Goal: Task Accomplishment & Management: Manage account settings

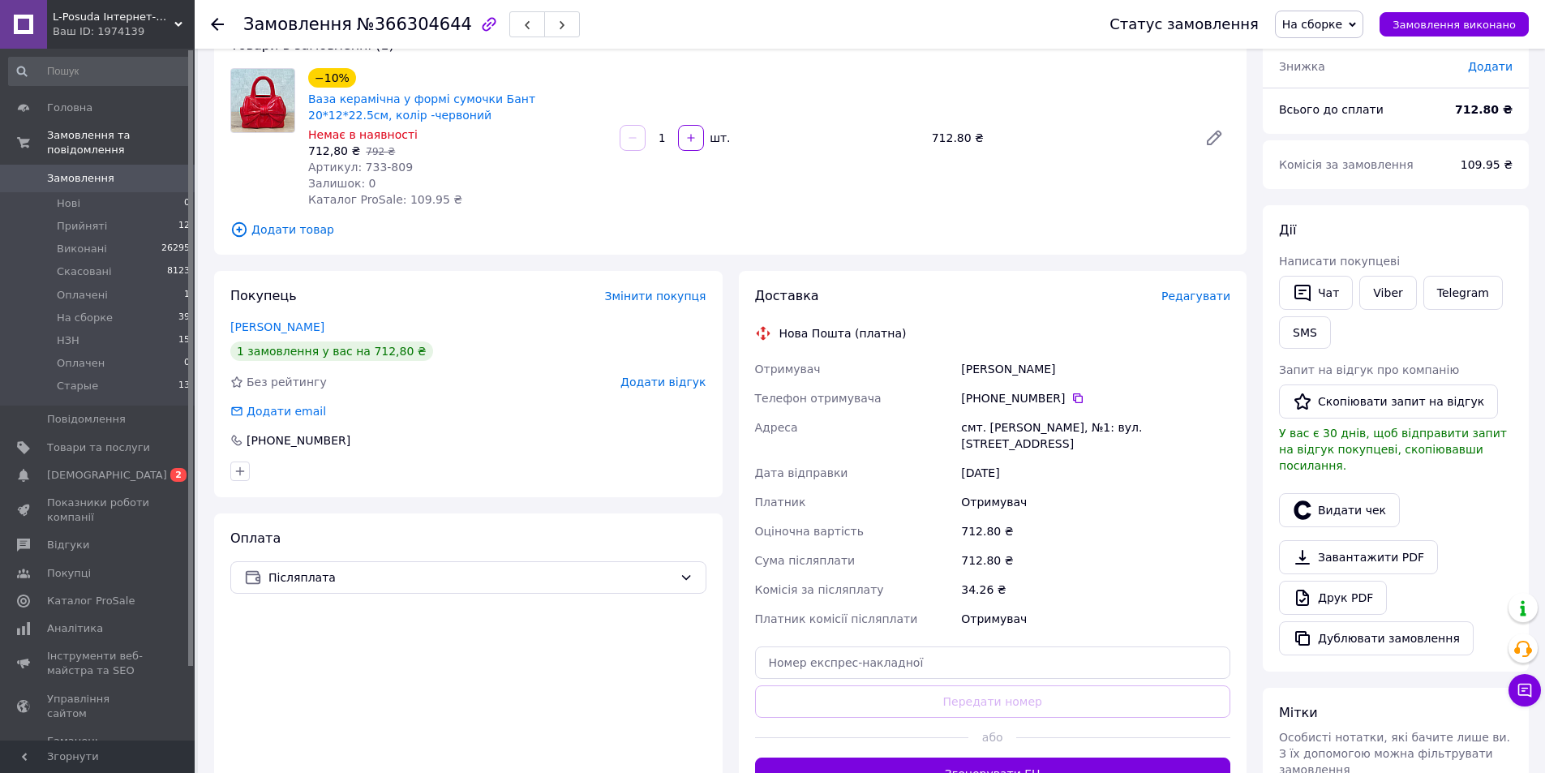
scroll to position [243, 0]
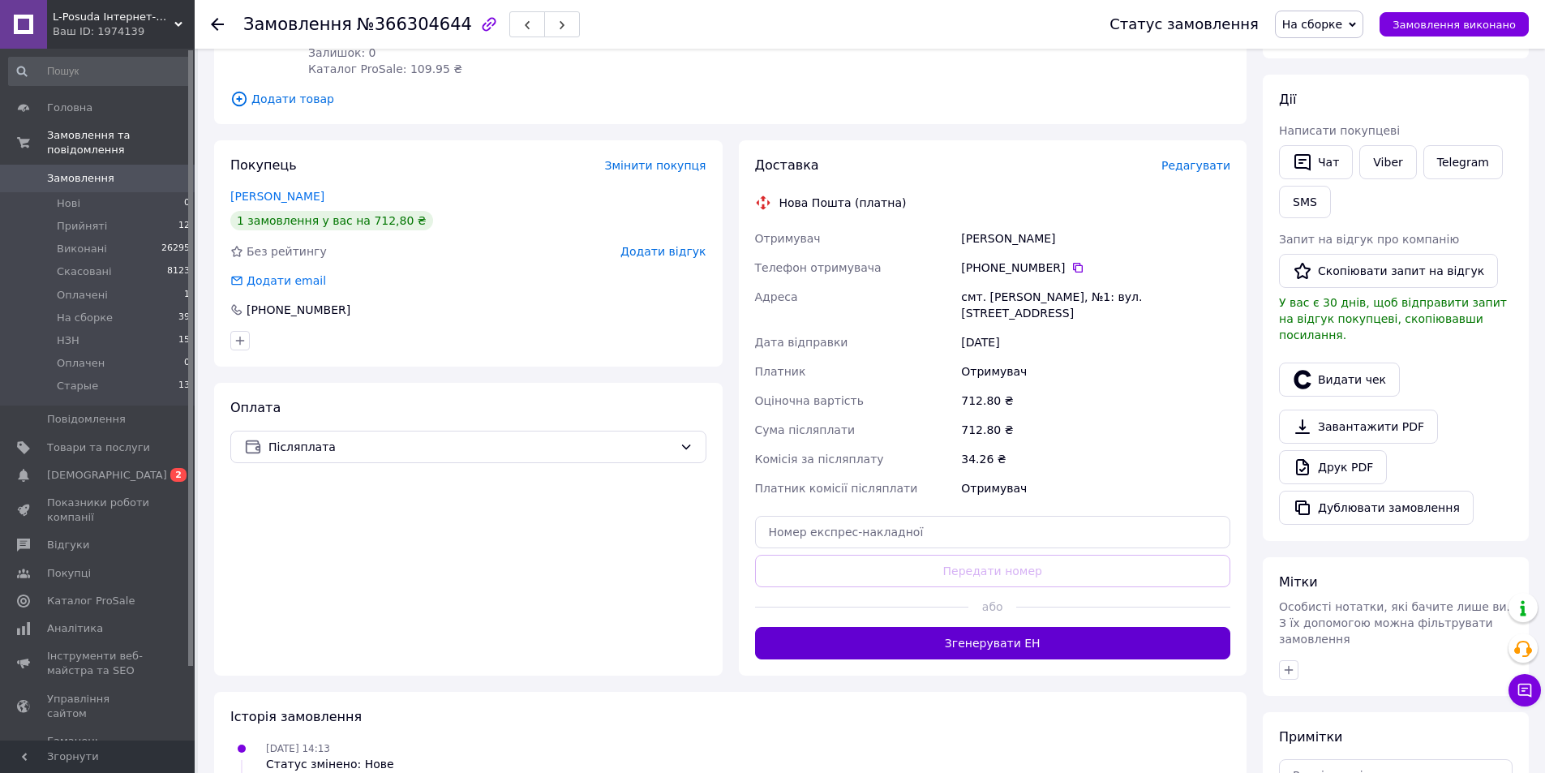
click at [926, 629] on button "Згенерувати ЕН" at bounding box center [993, 643] width 476 height 32
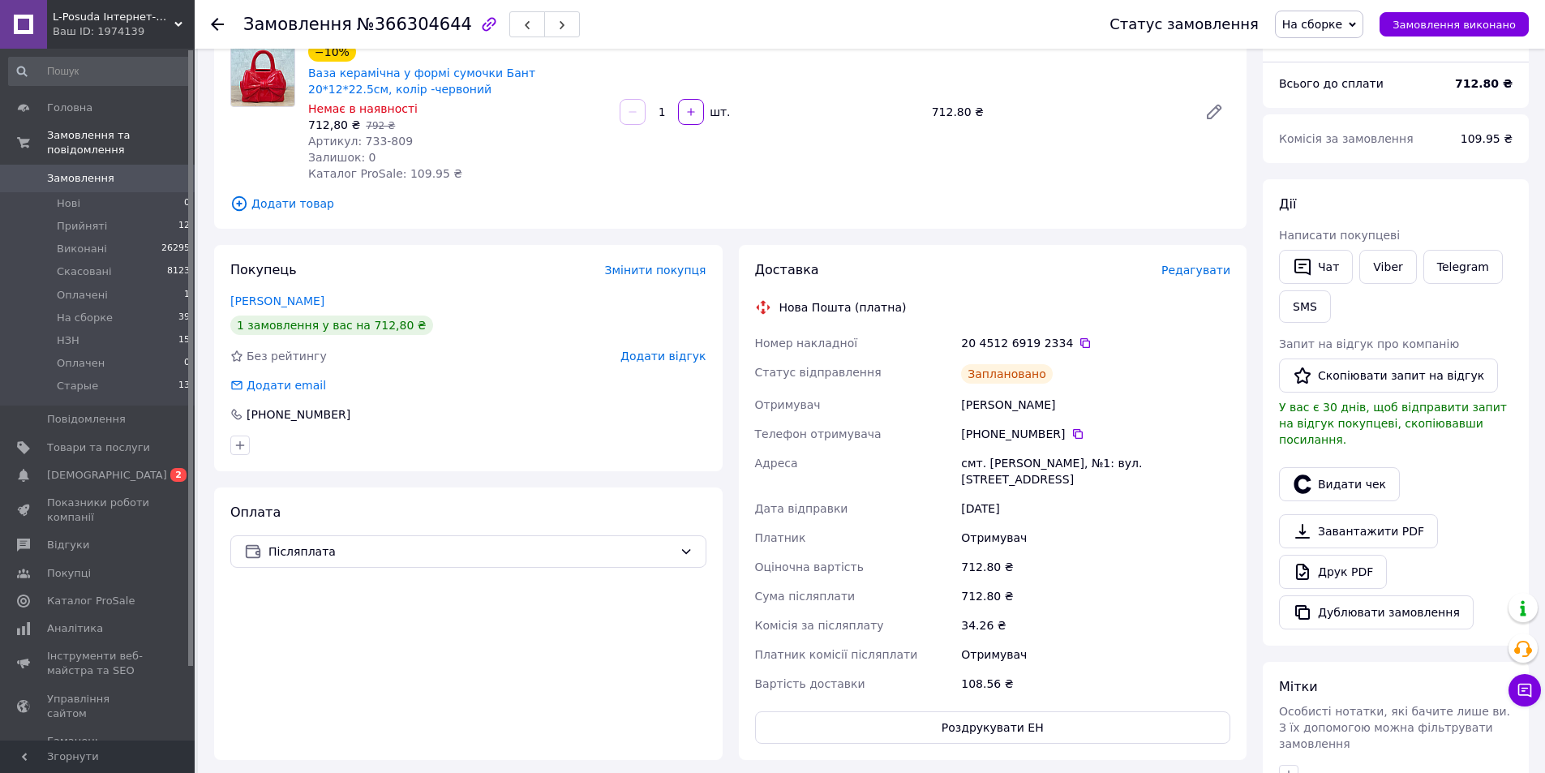
scroll to position [0, 0]
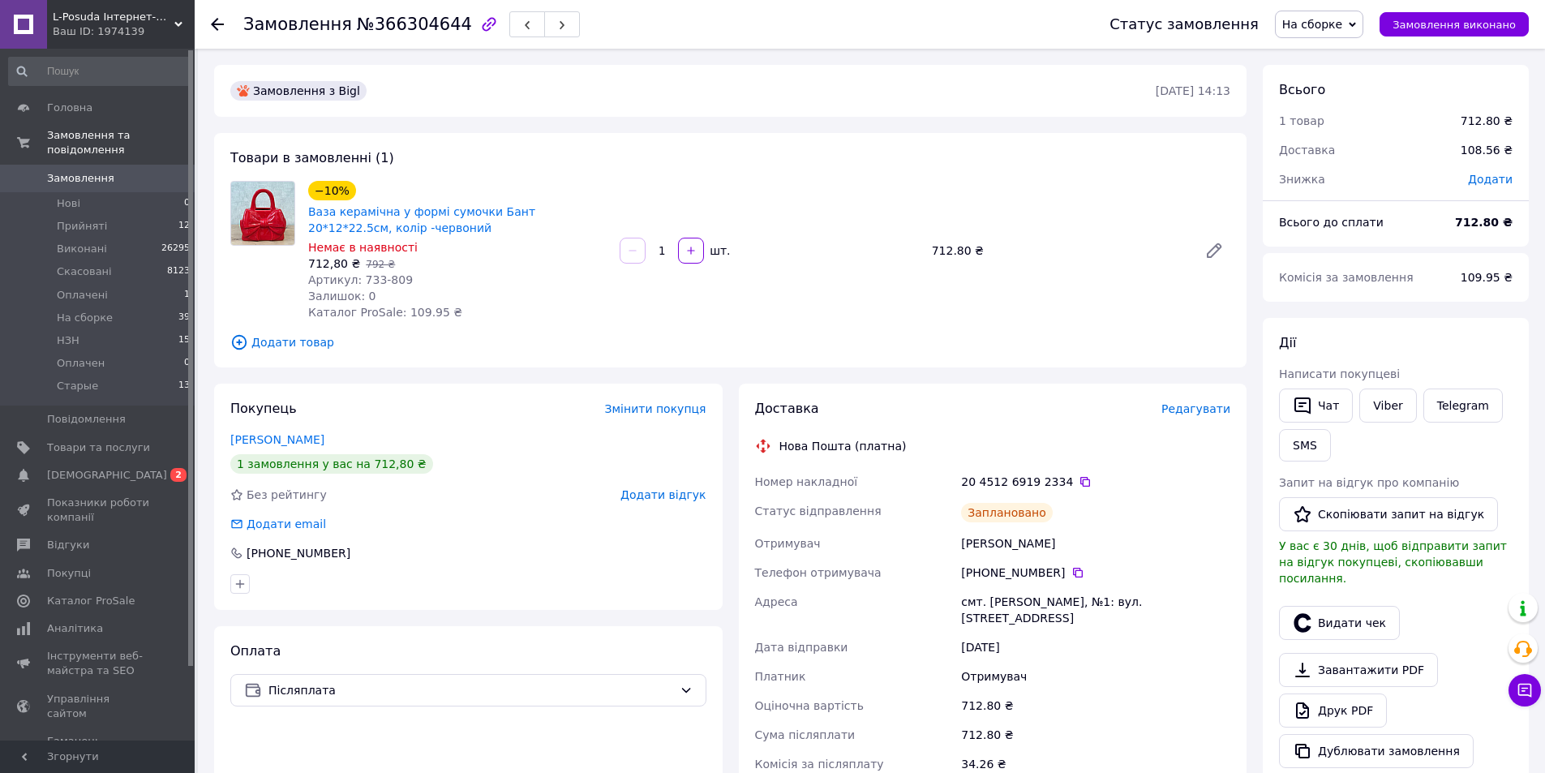
drag, startPoint x: 1421, startPoint y: 28, endPoint x: 1306, endPoint y: 2, distance: 118.1
click at [1418, 24] on span "Замовлення виконано" at bounding box center [1453, 25] width 123 height 12
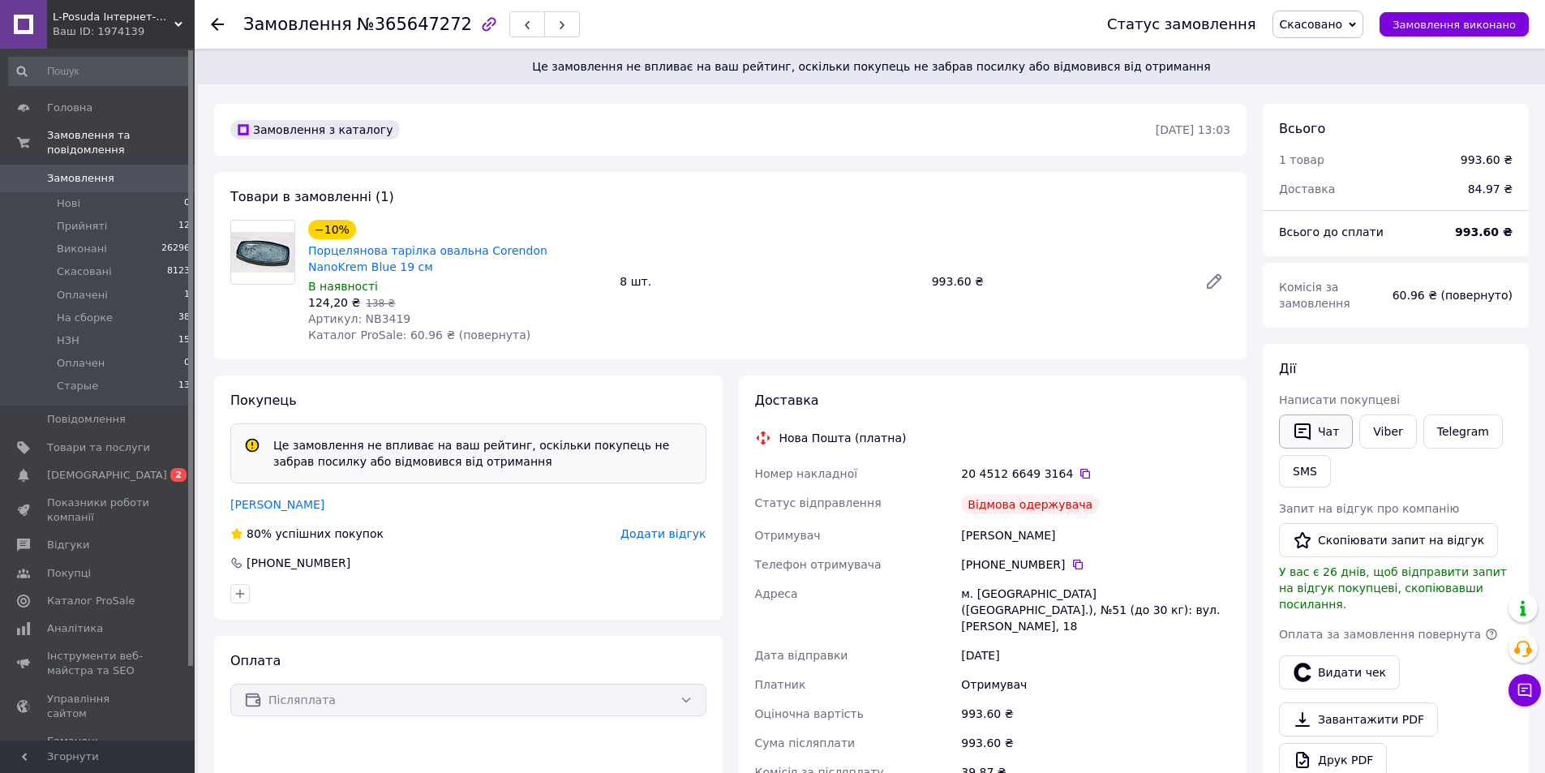
click at [1332, 428] on button "Чат" at bounding box center [1316, 431] width 74 height 34
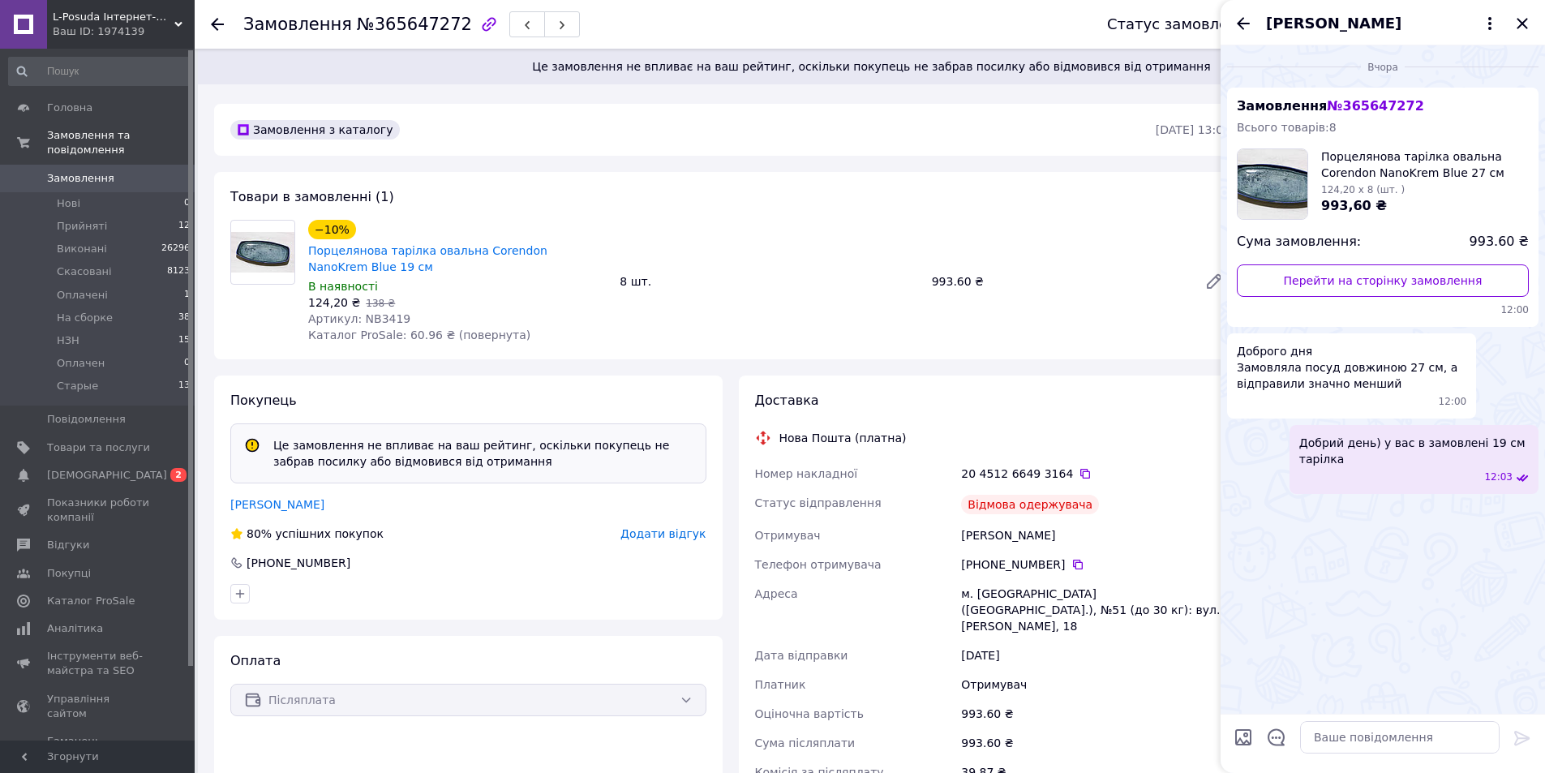
scroll to position [991, 0]
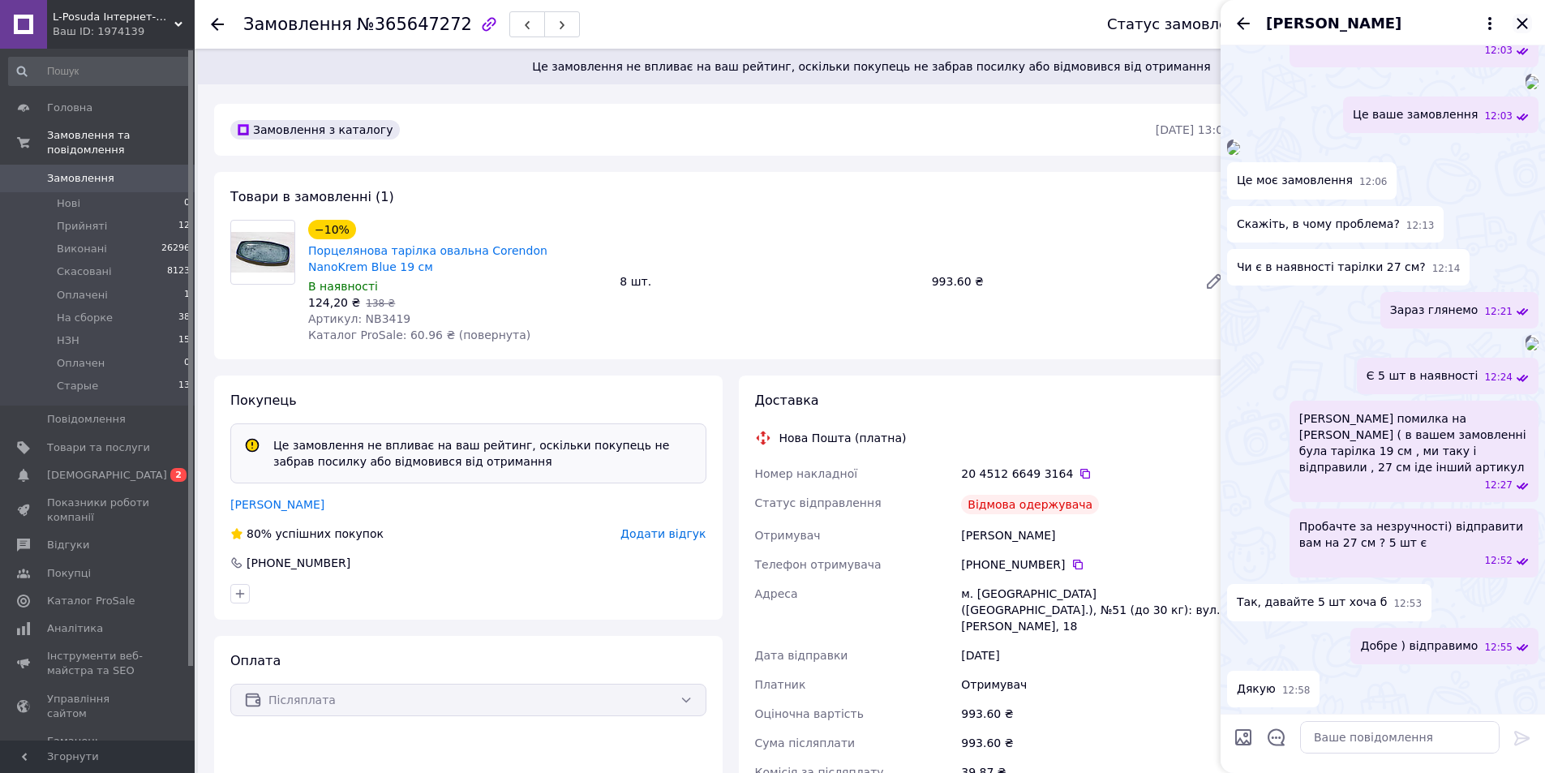
click at [1521, 28] on icon "Закрити" at bounding box center [1522, 23] width 19 height 19
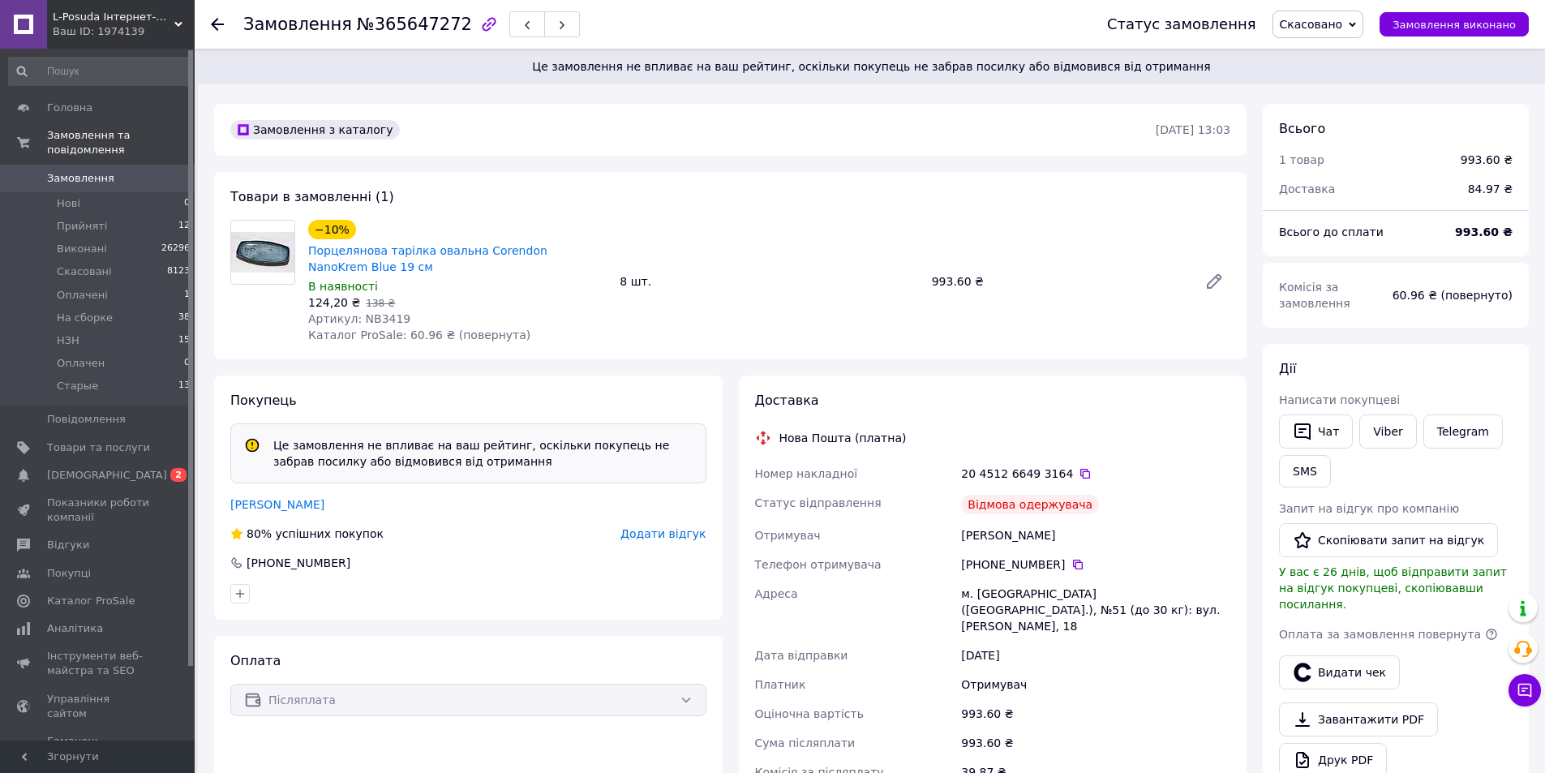
click at [224, 31] on div at bounding box center [227, 24] width 32 height 49
click at [217, 28] on icon at bounding box center [217, 24] width 13 height 13
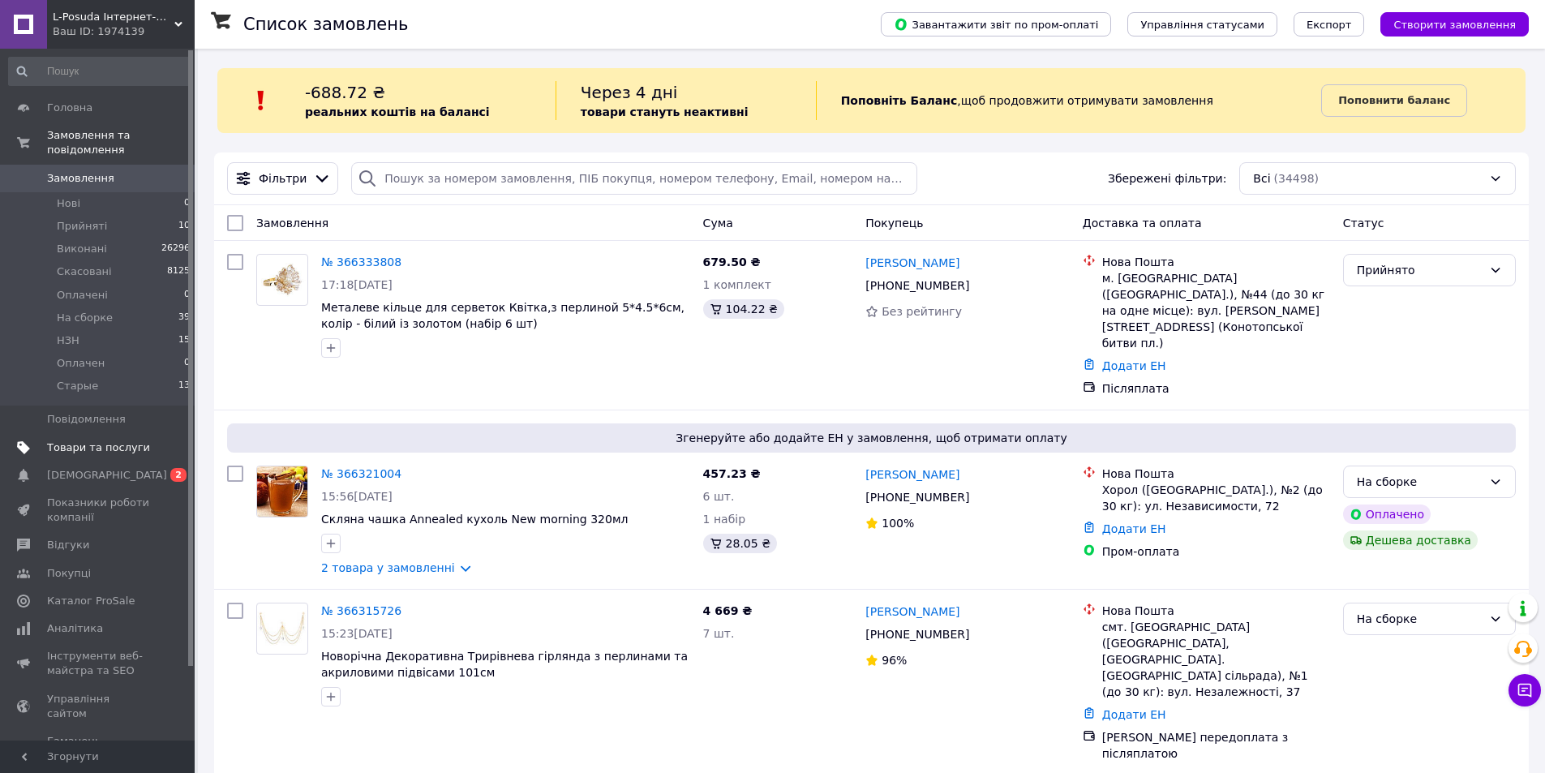
click at [83, 440] on span "Товари та послуги" at bounding box center [98, 447] width 103 height 15
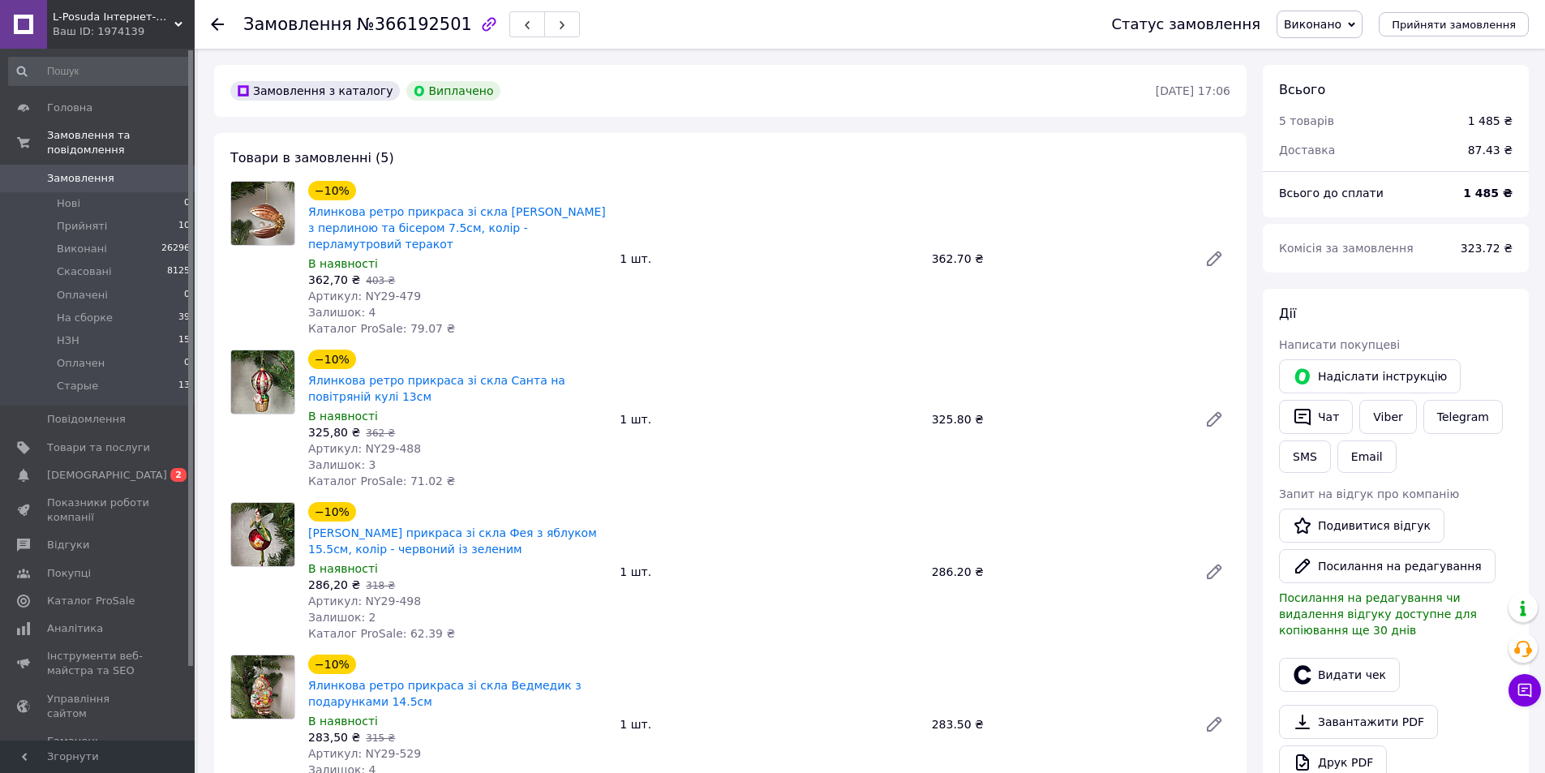
click at [215, 23] on icon at bounding box center [217, 24] width 13 height 13
